Goal: Navigation & Orientation: Find specific page/section

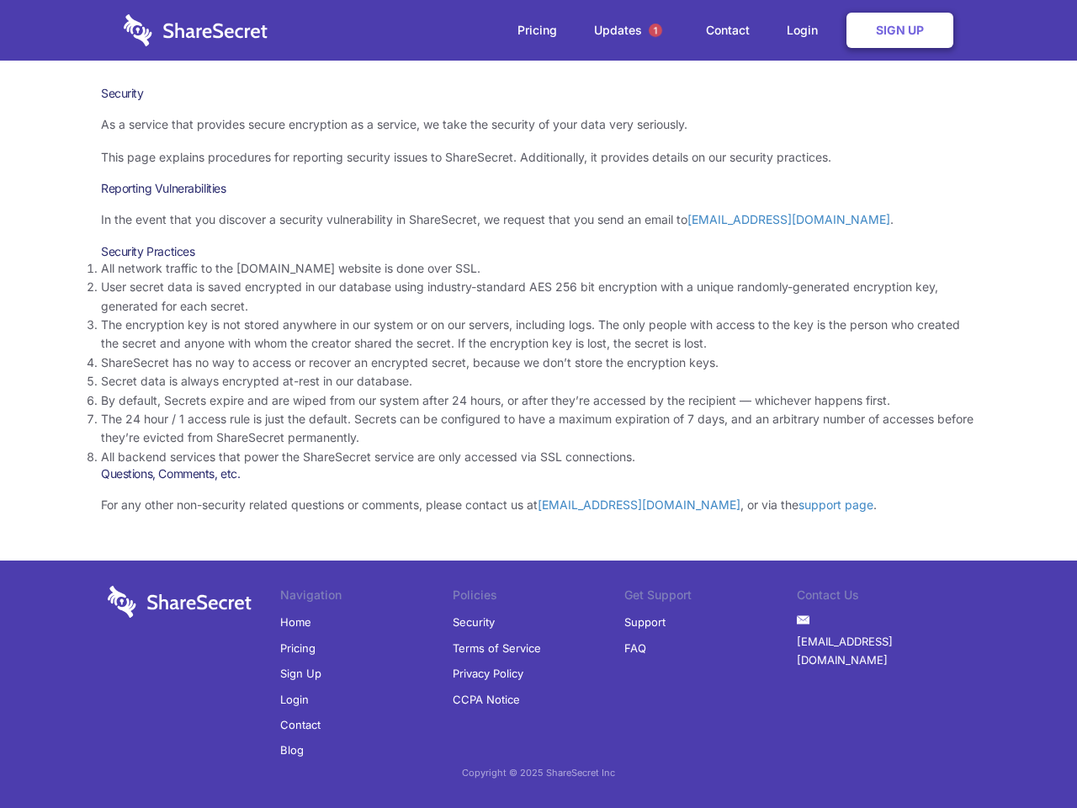
click at [538, 404] on li "By default, Secrets expire and are wiped from our system after 24 hours, or aft…" at bounding box center [538, 400] width 875 height 19
click at [655, 30] on span "1" at bounding box center [655, 30] width 13 height 13
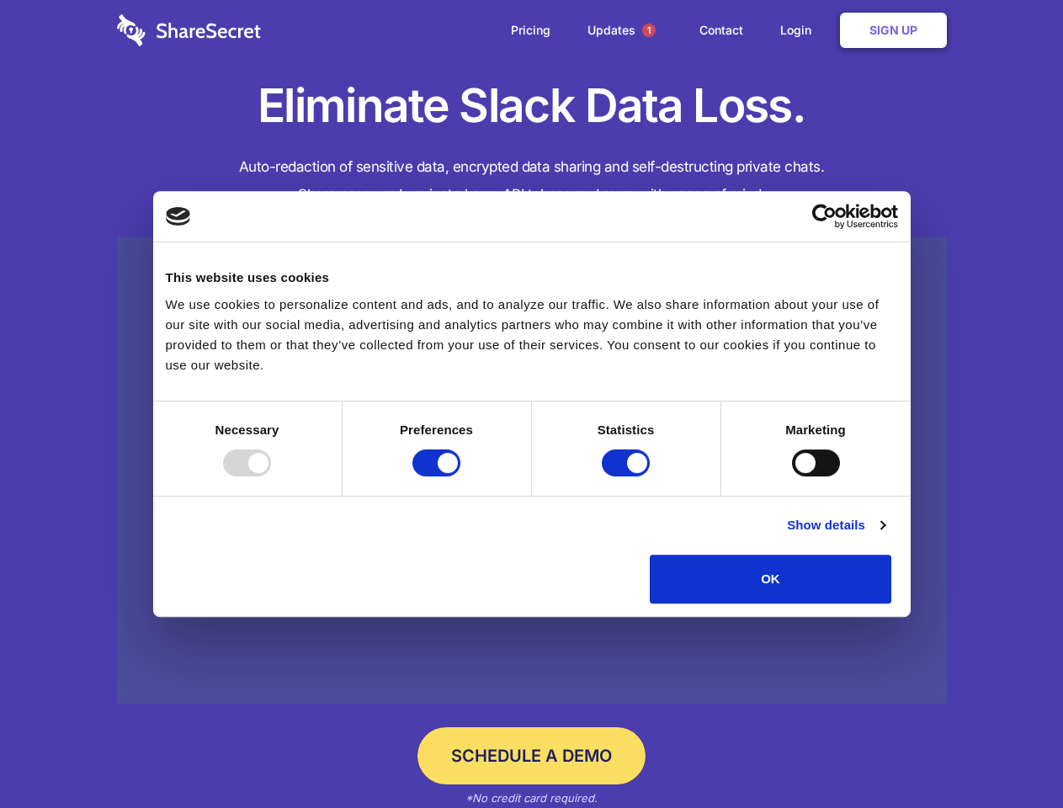
click at [271, 476] on div at bounding box center [247, 462] width 48 height 27
click at [460, 476] on input "Preferences" at bounding box center [436, 462] width 48 height 27
checkbox input "false"
click at [628, 476] on input "Statistics" at bounding box center [626, 462] width 48 height 27
checkbox input "false"
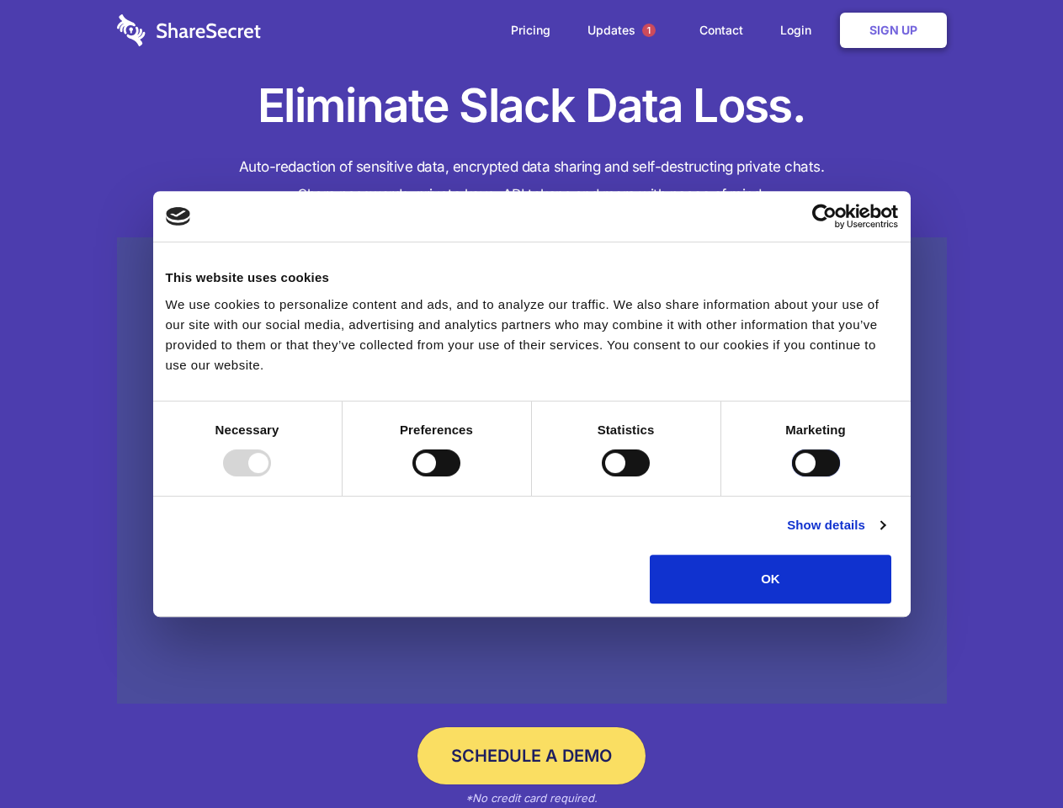
click at [792, 476] on input "Marketing" at bounding box center [816, 462] width 48 height 27
checkbox input "true"
click at [884, 535] on link "Show details" at bounding box center [836, 525] width 98 height 20
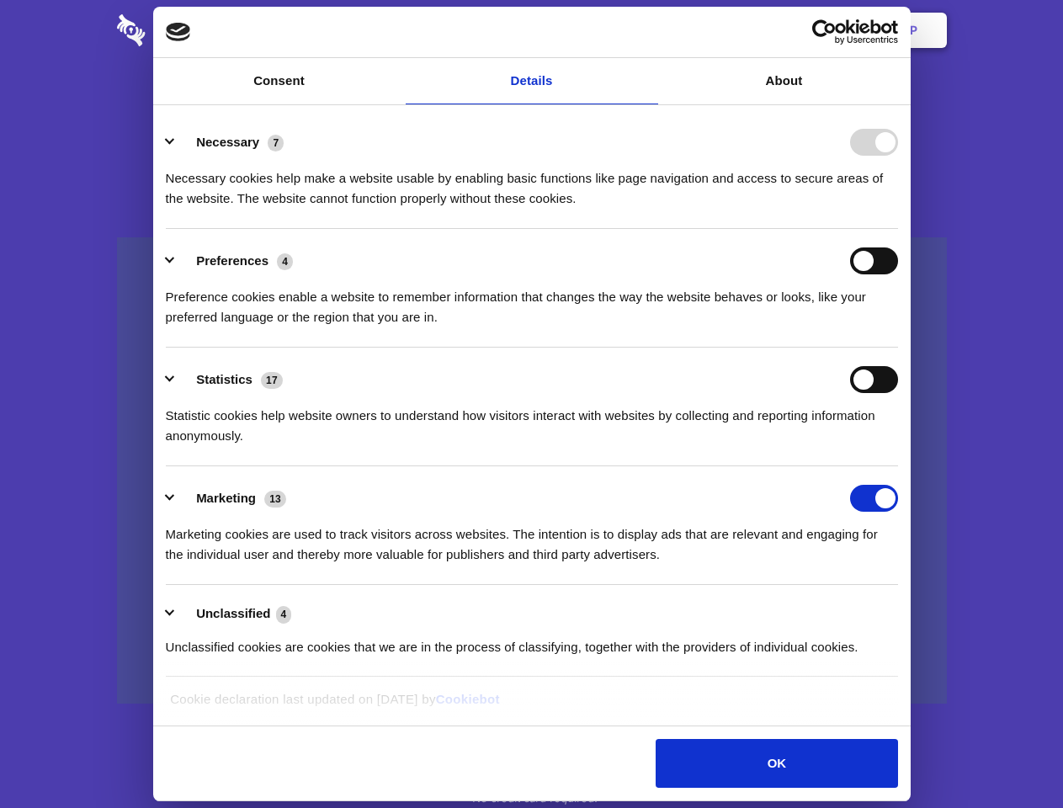
click at [898, 229] on li "Necessary 7 Necessary cookies help make a website usable by enabling basic func…" at bounding box center [532, 169] width 732 height 119
click at [648, 30] on span "1" at bounding box center [648, 30] width 13 height 13
